Goal: Information Seeking & Learning: Learn about a topic

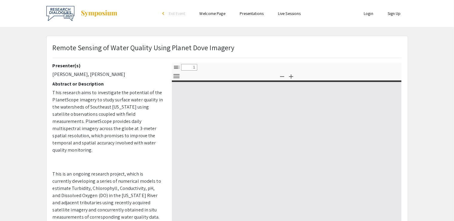
select select "custom"
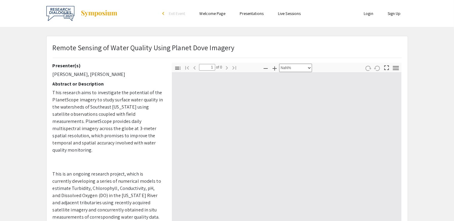
type input "0"
click at [0, 57] on app-presentation "Remote Sensing of Water Quality Using Planet Dove Imagery Presenter(s) [PERSON_…" at bounding box center [227, 187] width 454 height 302
select select "auto"
type input "1"
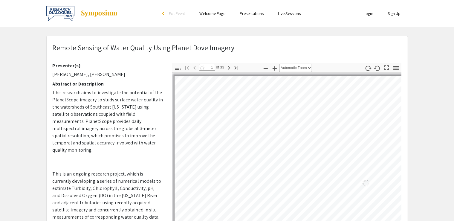
select select "auto"
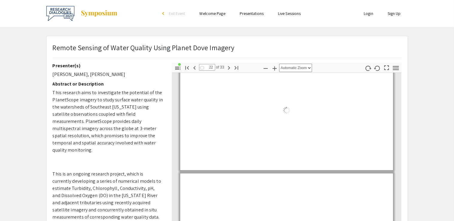
scroll to position [2489, 0]
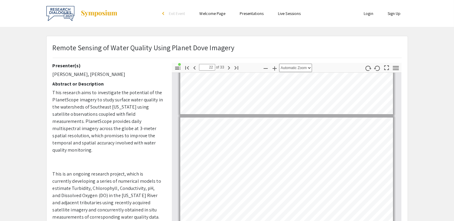
type input "21"
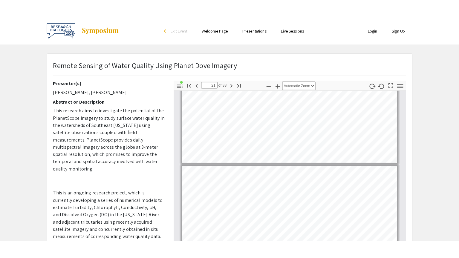
scroll to position [2377, 0]
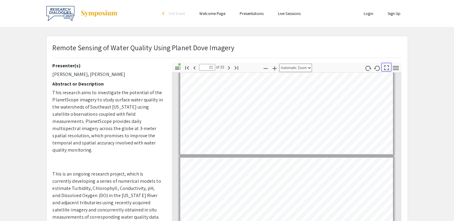
click at [387, 65] on icon "button" at bounding box center [387, 68] width 8 height 8
select select "page-fit"
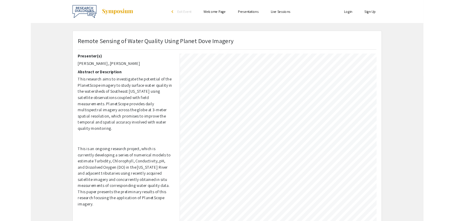
scroll to position [258, 0]
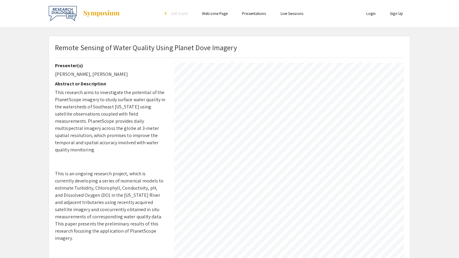
type input "11"
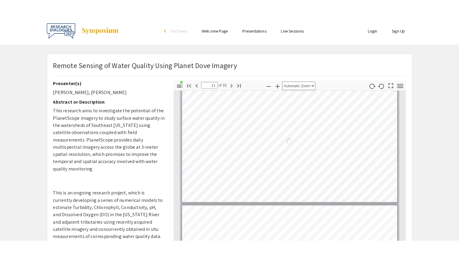
scroll to position [1231, 0]
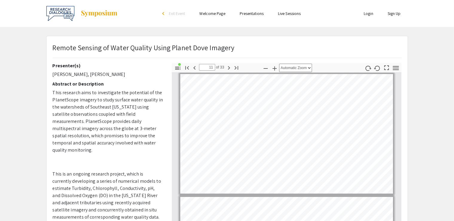
drag, startPoint x: 390, startPoint y: 72, endPoint x: 390, endPoint y: 69, distance: 3.3
click at [390, 69] on div "Hand Tool Text Selection Tool Presentation Mode Open Print Download Current Vie…" at bounding box center [381, 68] width 37 height 11
click at [390, 69] on icon "button" at bounding box center [387, 68] width 8 height 8
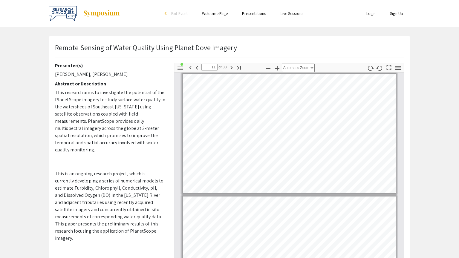
select select "page-fit"
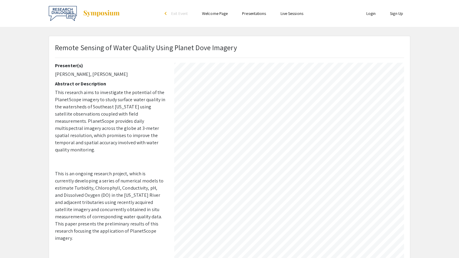
scroll to position [258, 0]
type input "24"
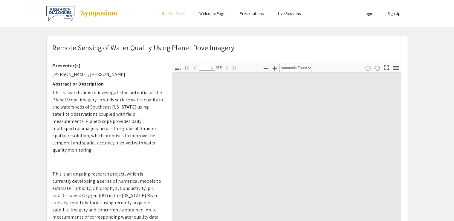
type input "0"
select select "auto"
type input "1"
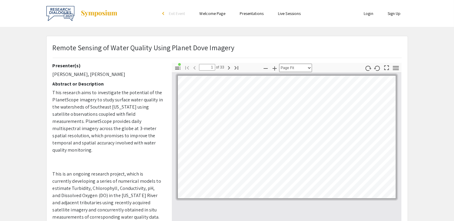
select select "page-fit"
